Goal: Task Accomplishment & Management: Use online tool/utility

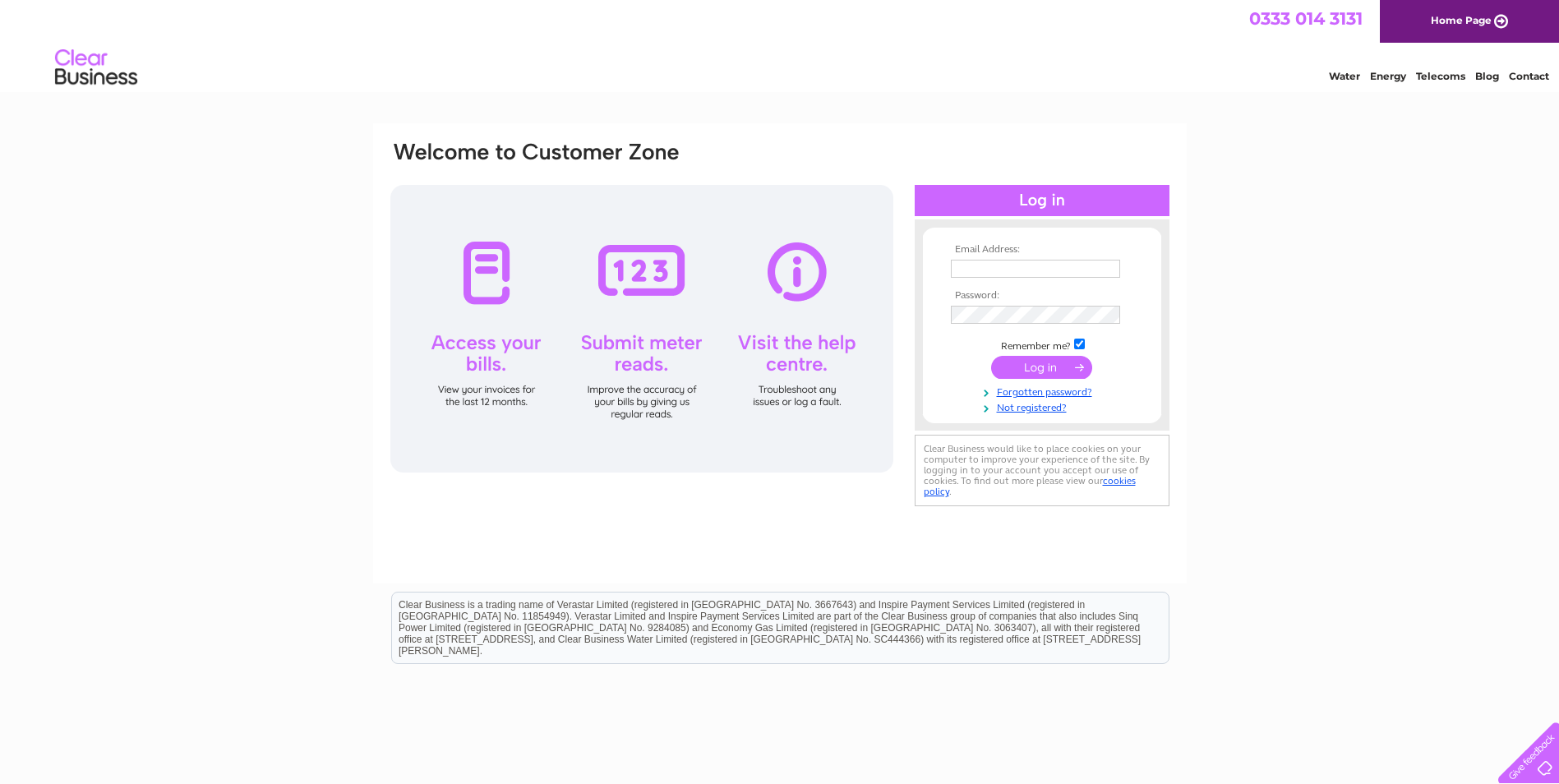
type input "malcolms@orangehome.co.uk"
click at [1050, 371] on input "submit" at bounding box center [1042, 366] width 101 height 23
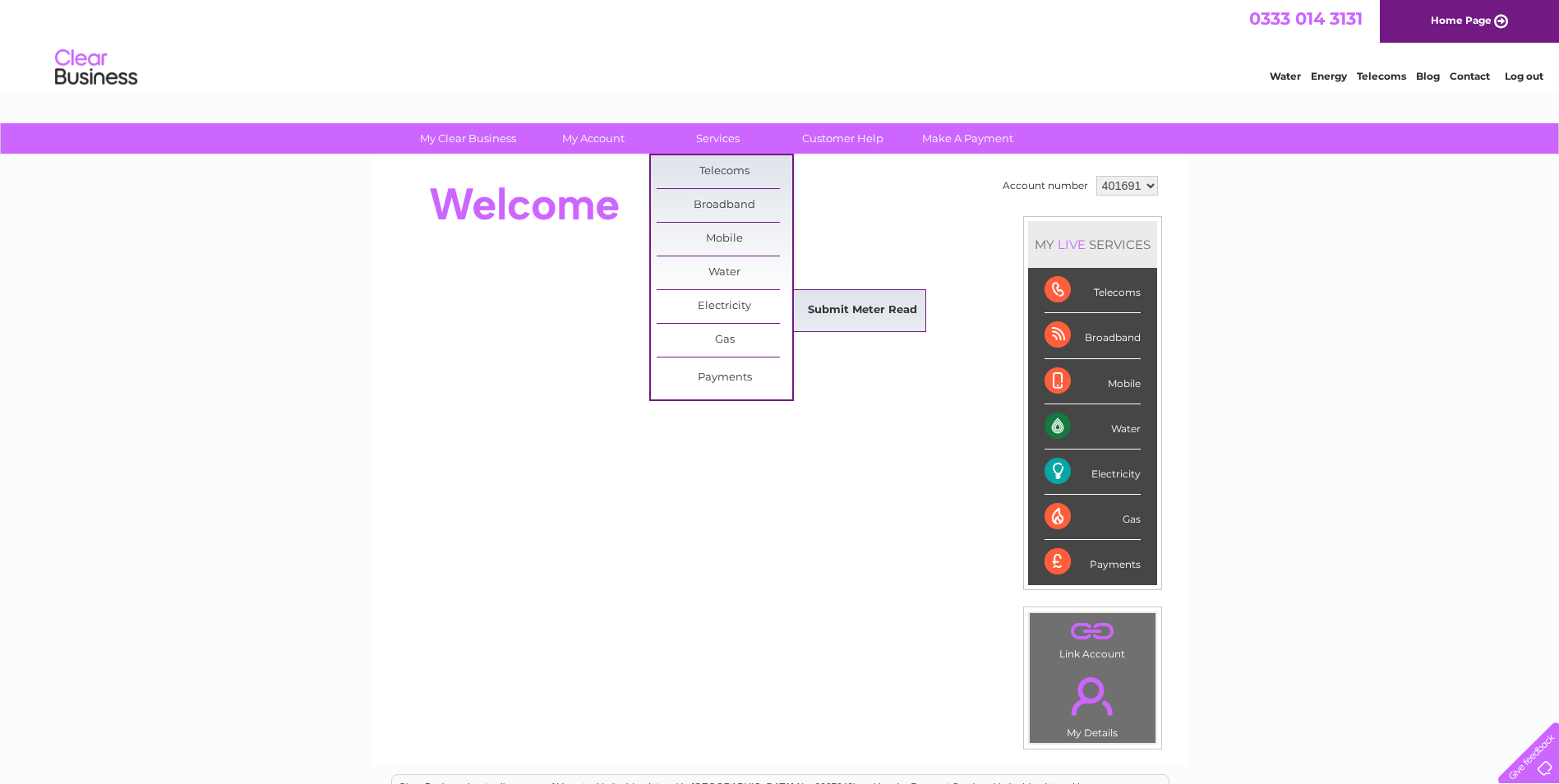
click at [828, 305] on link "Submit Meter Read" at bounding box center [862, 310] width 136 height 33
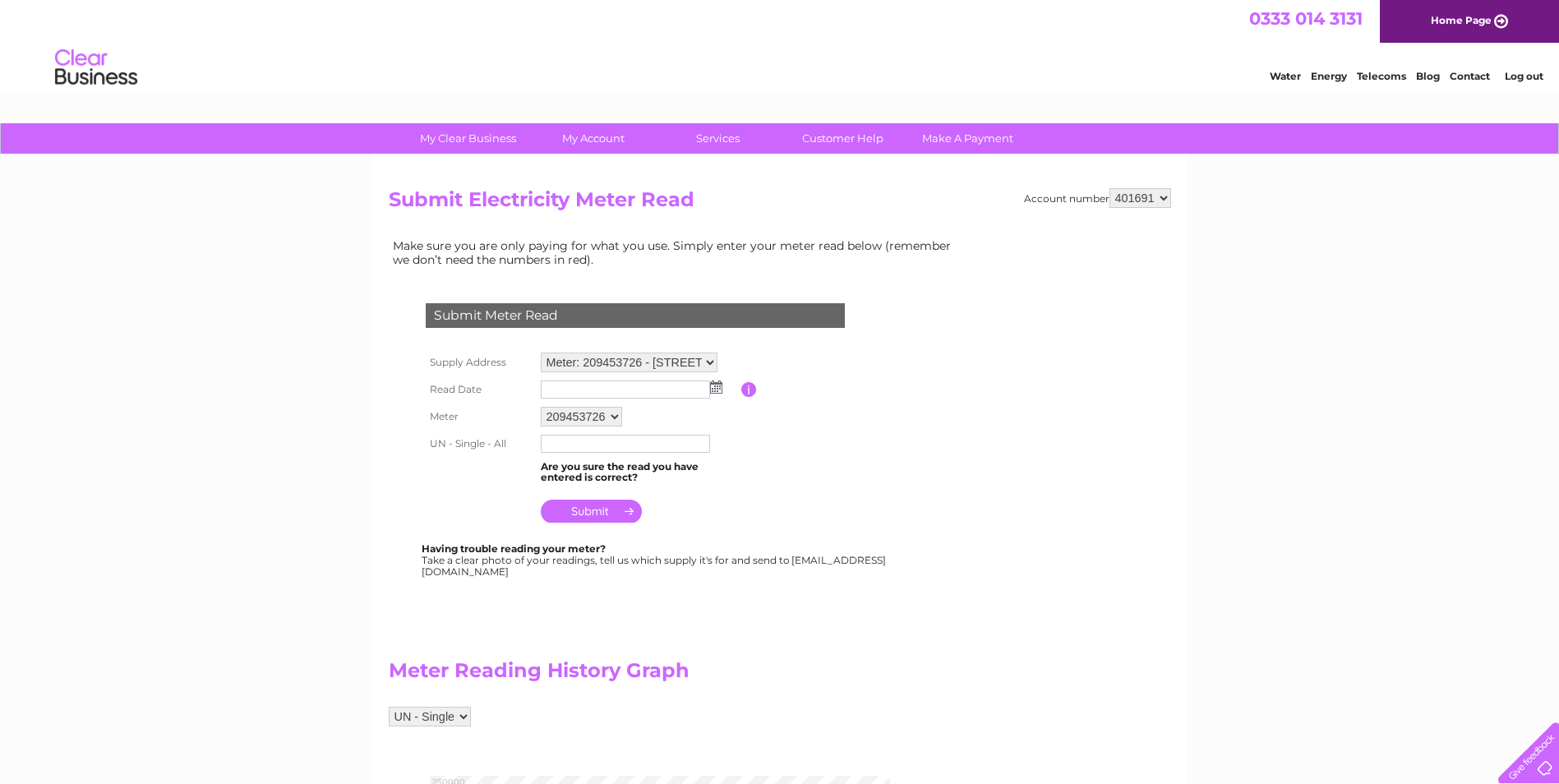
click at [721, 387] on img at bounding box center [716, 387] width 13 height 14
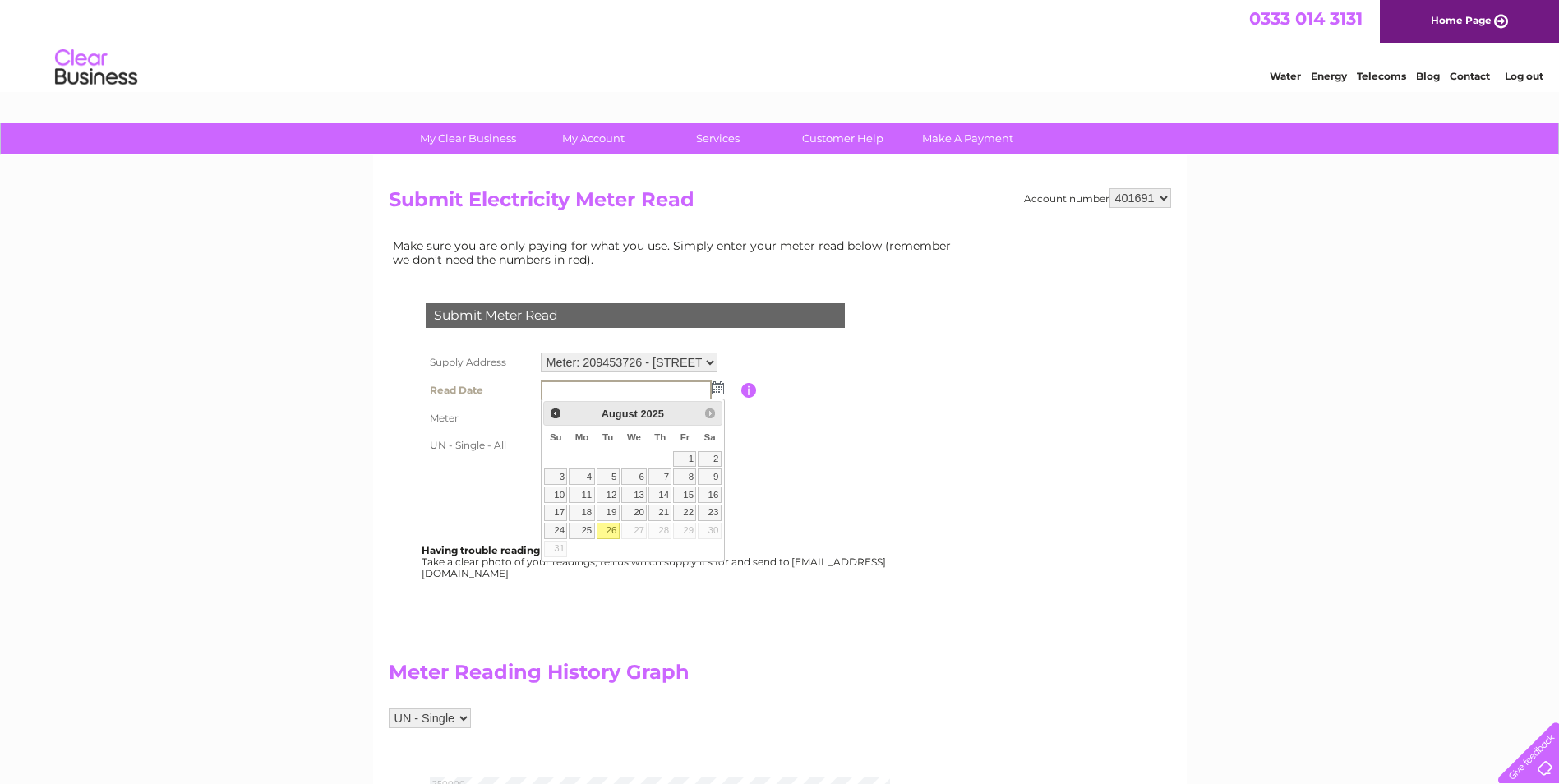
click at [612, 531] on link "26" at bounding box center [608, 530] width 23 height 16
type input "2025/08/26"
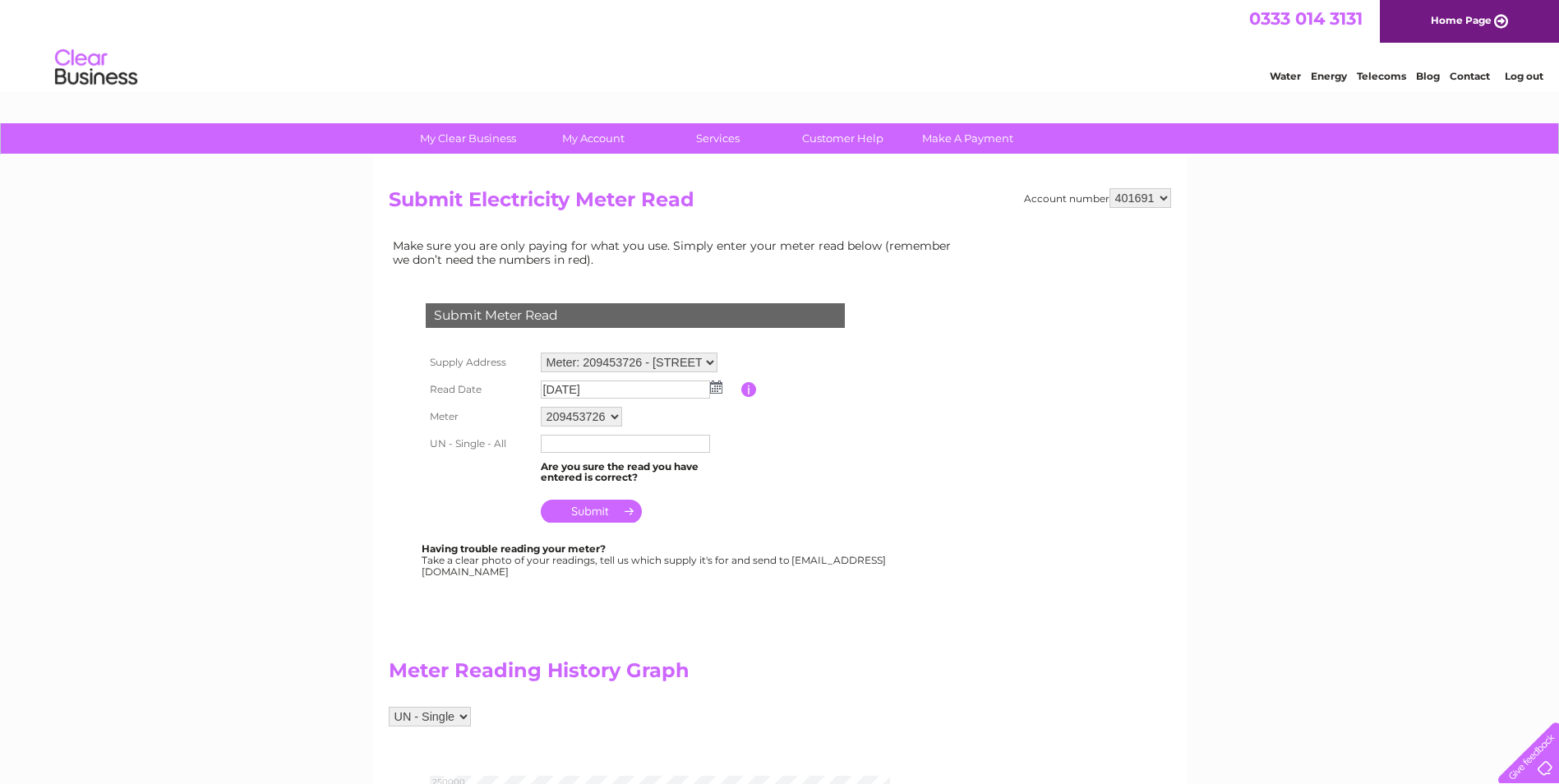
click at [575, 447] on input "text" at bounding box center [625, 443] width 170 height 18
type input "224307"
click at [582, 505] on input "submit" at bounding box center [591, 511] width 101 height 23
